Goal: Task Accomplishment & Management: Use online tool/utility

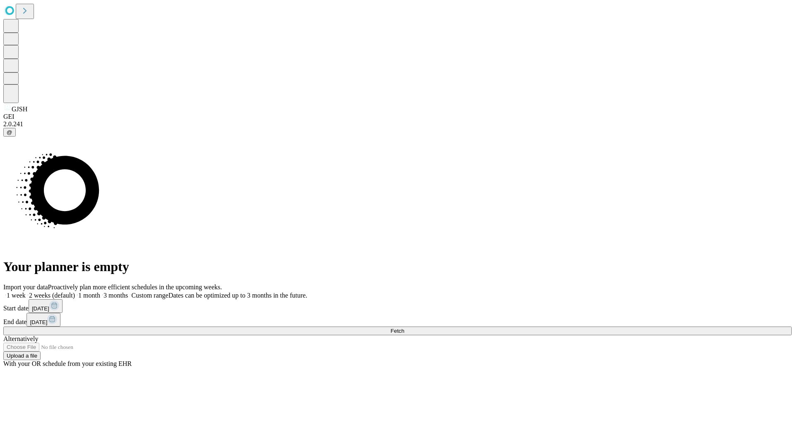
click at [404, 328] on span "Fetch" at bounding box center [397, 331] width 14 height 6
